Goal: Find specific page/section: Find specific page/section

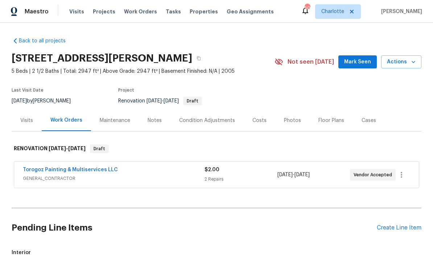
click at [22, 124] on div "Visits" at bounding box center [26, 120] width 13 height 7
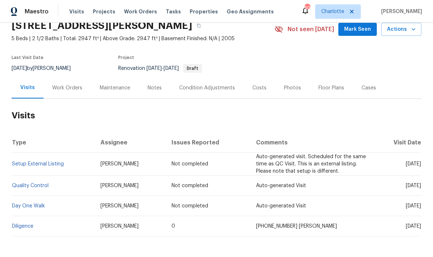
scroll to position [32, 0]
click at [23, 228] on link "Diligence" at bounding box center [22, 226] width 21 height 5
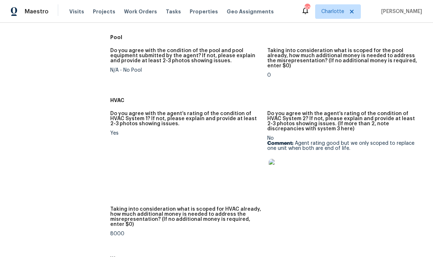
scroll to position [473, 0]
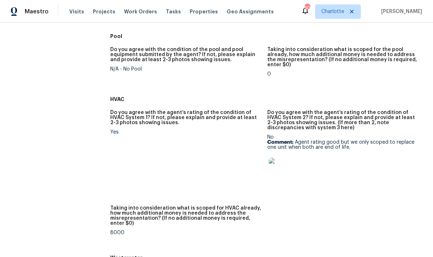
click at [275, 174] on img at bounding box center [280, 169] width 23 height 23
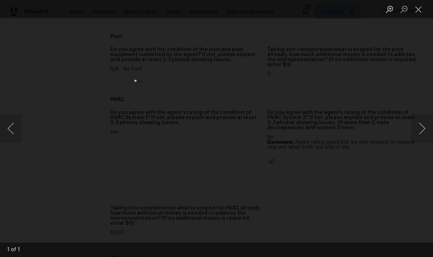
click at [414, 10] on button "Close lightbox" at bounding box center [418, 9] width 14 height 13
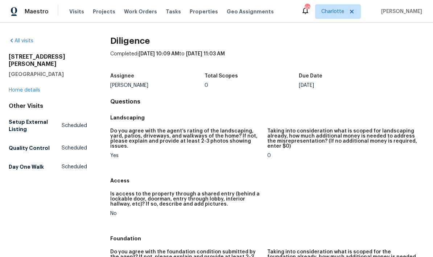
scroll to position [0, 0]
click at [19, 88] on link "Home details" at bounding box center [25, 90] width 32 height 5
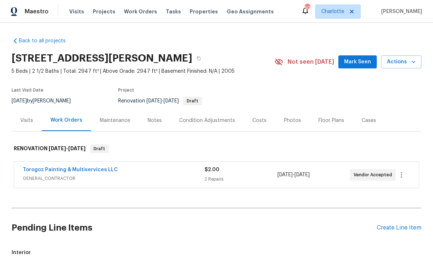
click at [258, 118] on div "Costs" at bounding box center [259, 120] width 14 height 7
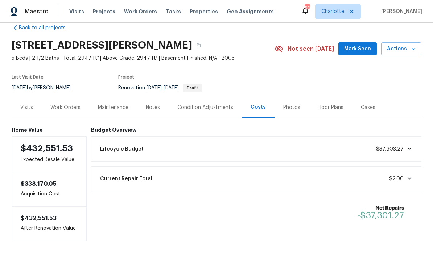
scroll to position [12, 0]
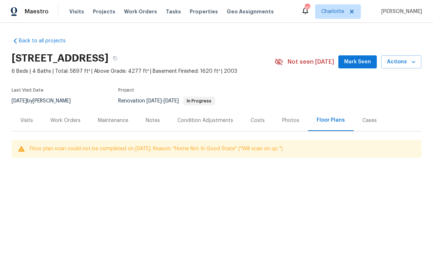
click at [253, 119] on div "Costs" at bounding box center [257, 120] width 14 height 7
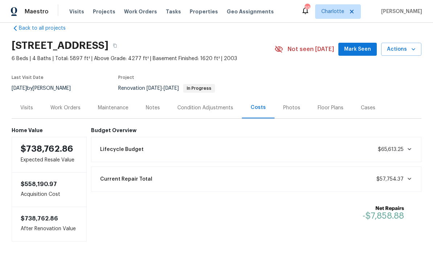
scroll to position [12, 0]
click at [261, 109] on div "Costs" at bounding box center [257, 107] width 15 height 7
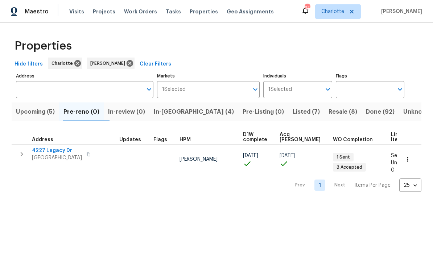
scroll to position [-41, -51]
click at [183, 111] on span "In-reno (4)" at bounding box center [194, 112] width 80 height 10
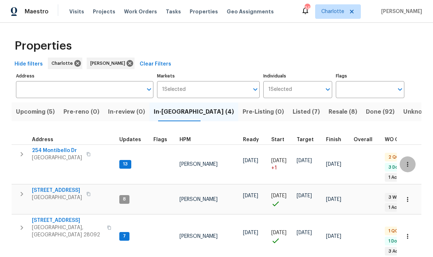
click at [413, 158] on button "button" at bounding box center [407, 165] width 16 height 16
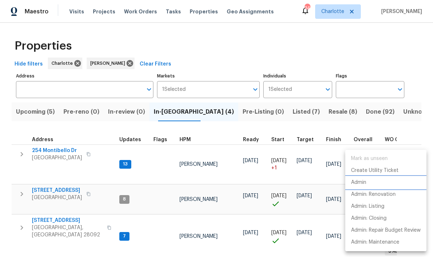
click at [363, 180] on p "Admin" at bounding box center [358, 183] width 15 height 8
